Goal: Navigation & Orientation: Find specific page/section

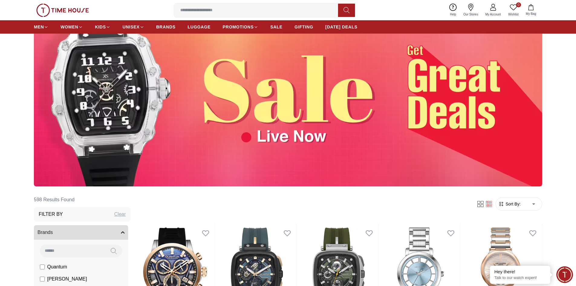
scroll to position [328, 0]
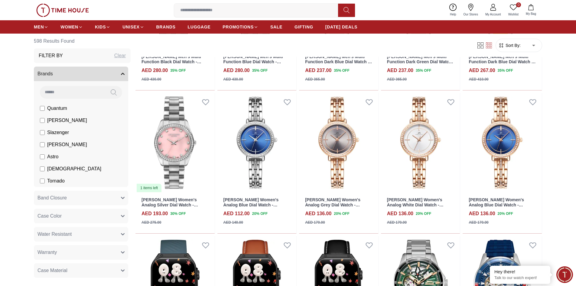
scroll to position [1297, 0]
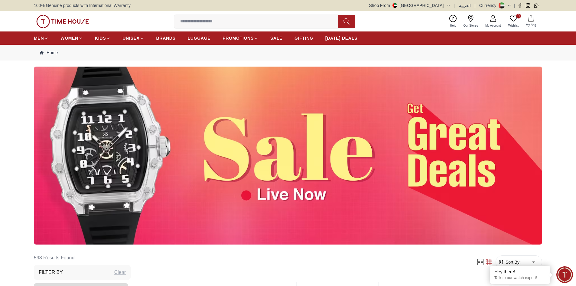
scroll to position [1909, 0]
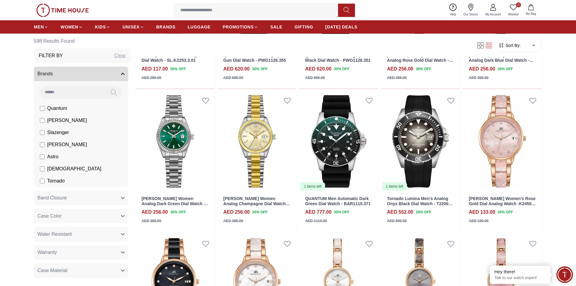
scroll to position [1192, 0]
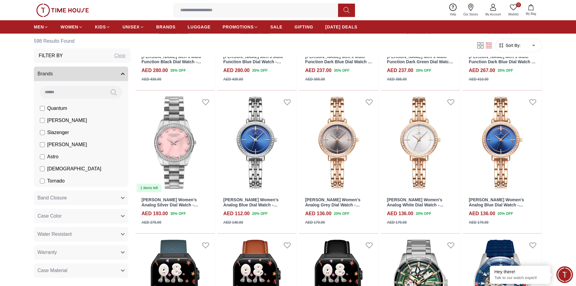
scroll to position [812, 0]
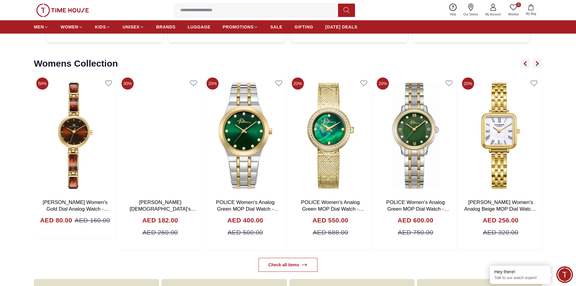
scroll to position [2577, 0]
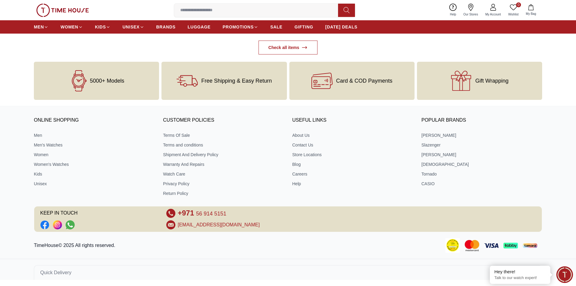
click at [302, 139] on ul "About Us Contact Us Store Locations Blog Careers Help" at bounding box center [353, 159] width 121 height 54
click at [303, 136] on link "About Us" at bounding box center [353, 135] width 121 height 6
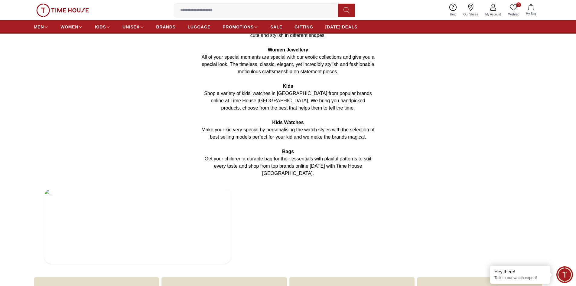
scroll to position [1156, 0]
